Goal: Task Accomplishment & Management: Complete application form

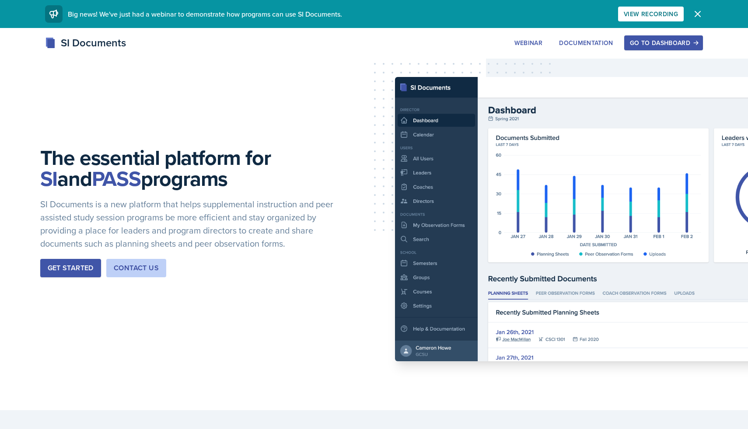
click at [646, 39] on div "Go to Dashboard" at bounding box center [663, 42] width 67 height 7
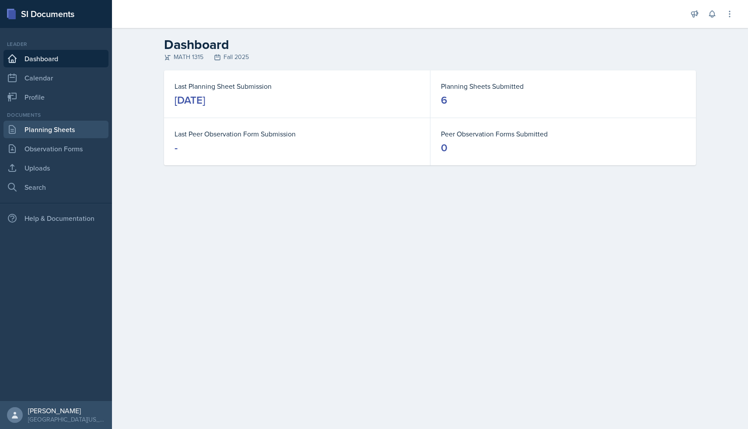
click at [40, 134] on link "Planning Sheets" at bounding box center [55, 129] width 105 height 17
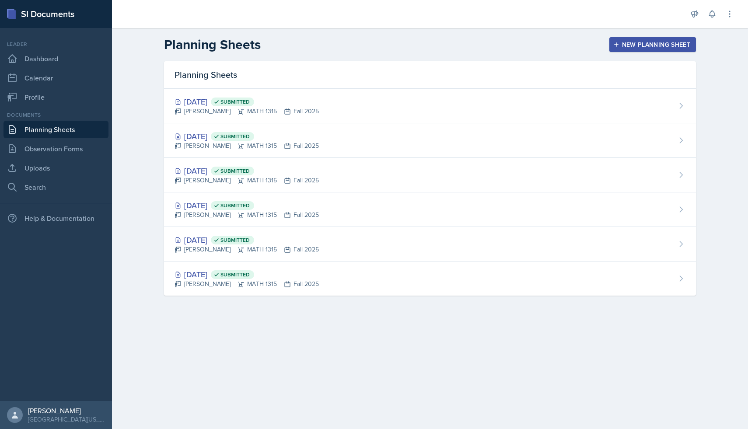
click at [652, 44] on div "New Planning Sheet" at bounding box center [652, 44] width 75 height 7
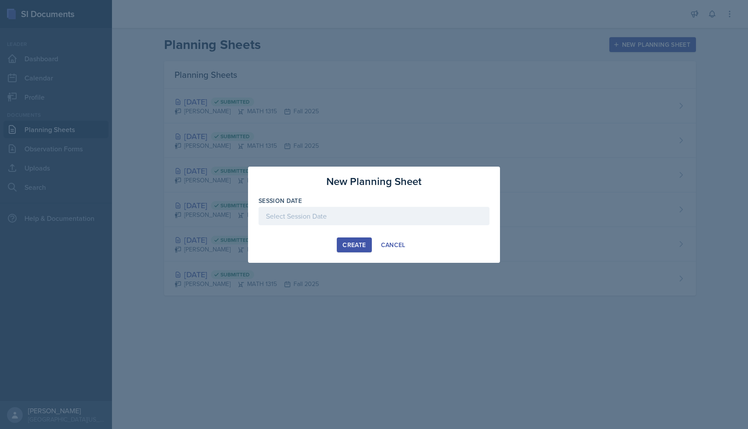
click at [386, 218] on div at bounding box center [374, 216] width 231 height 18
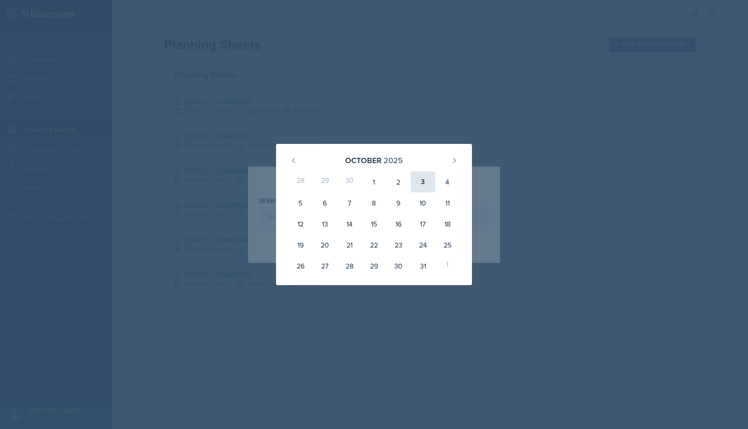
click at [424, 178] on div "3" at bounding box center [423, 181] width 24 height 21
type input "[DATE]"
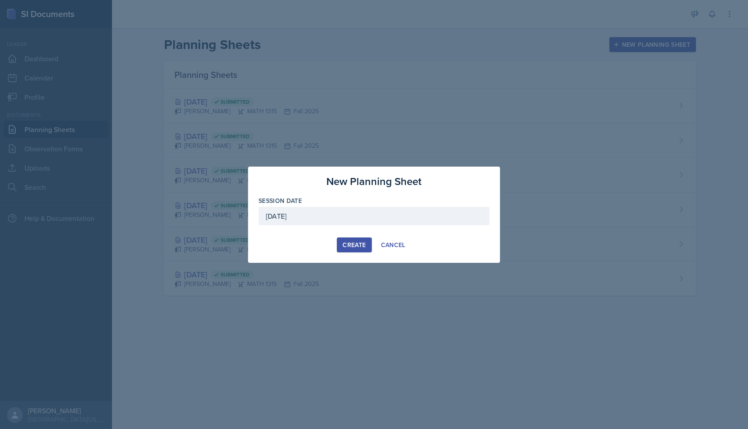
click at [363, 242] on div "Create" at bounding box center [353, 244] width 23 height 7
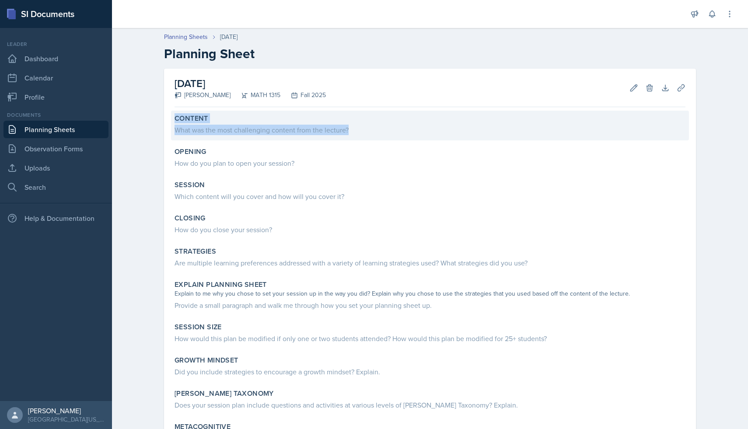
drag, startPoint x: 175, startPoint y: 115, endPoint x: 354, endPoint y: 128, distance: 180.2
click at [354, 128] on div "Content What was the most challenging content from the lecture?" at bounding box center [430, 126] width 518 height 30
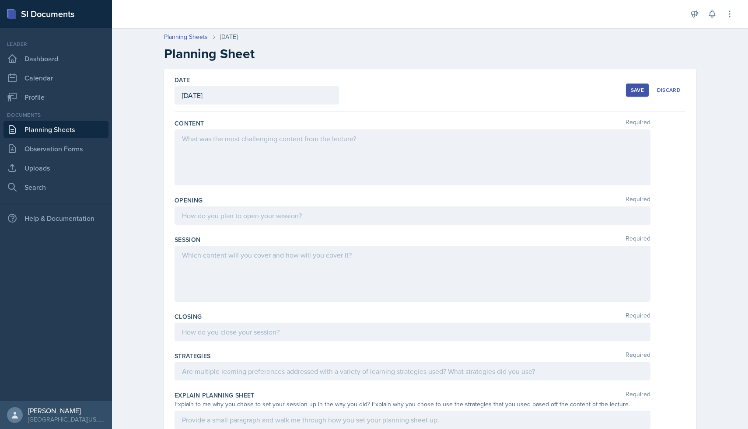
click at [177, 122] on label "Content" at bounding box center [189, 123] width 29 height 9
click at [181, 122] on label "Content" at bounding box center [189, 123] width 29 height 9
drag, startPoint x: 176, startPoint y: 122, endPoint x: 365, endPoint y: 137, distance: 189.1
click at [365, 137] on div "Content Required" at bounding box center [430, 153] width 511 height 77
click at [372, 123] on div "Content Required" at bounding box center [430, 123] width 511 height 9
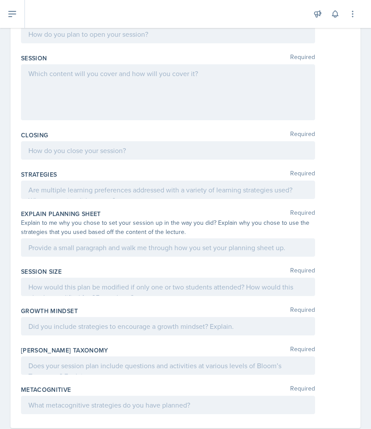
scroll to position [202, 0]
